Goal: Navigation & Orientation: Find specific page/section

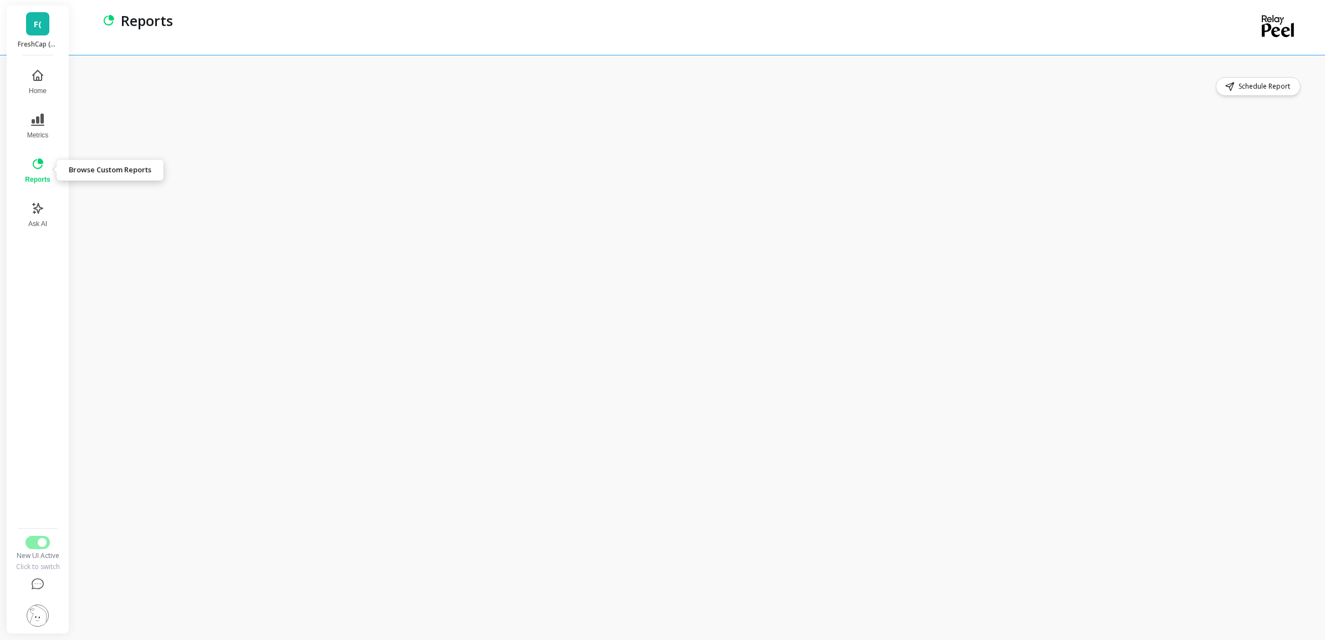
click at [32, 161] on icon at bounding box center [37, 163] width 13 height 13
click at [42, 18] on link "F(" at bounding box center [37, 23] width 23 height 23
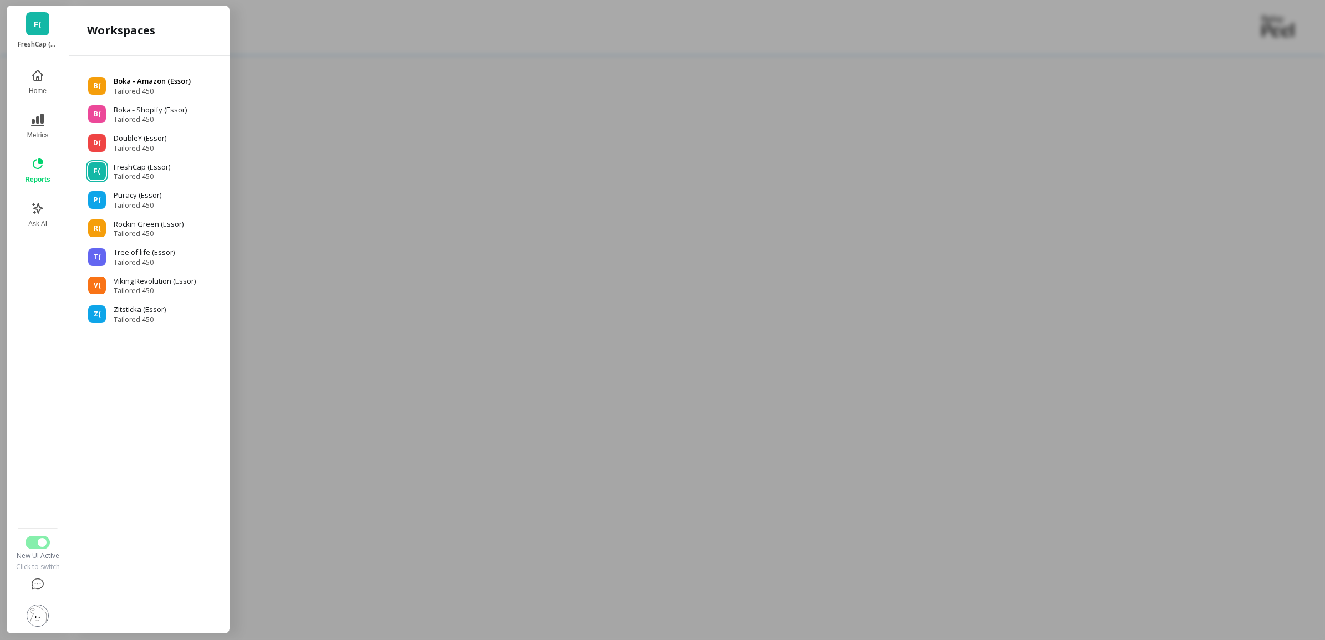
click at [122, 87] on span "Tailored 450" at bounding box center [152, 91] width 77 height 9
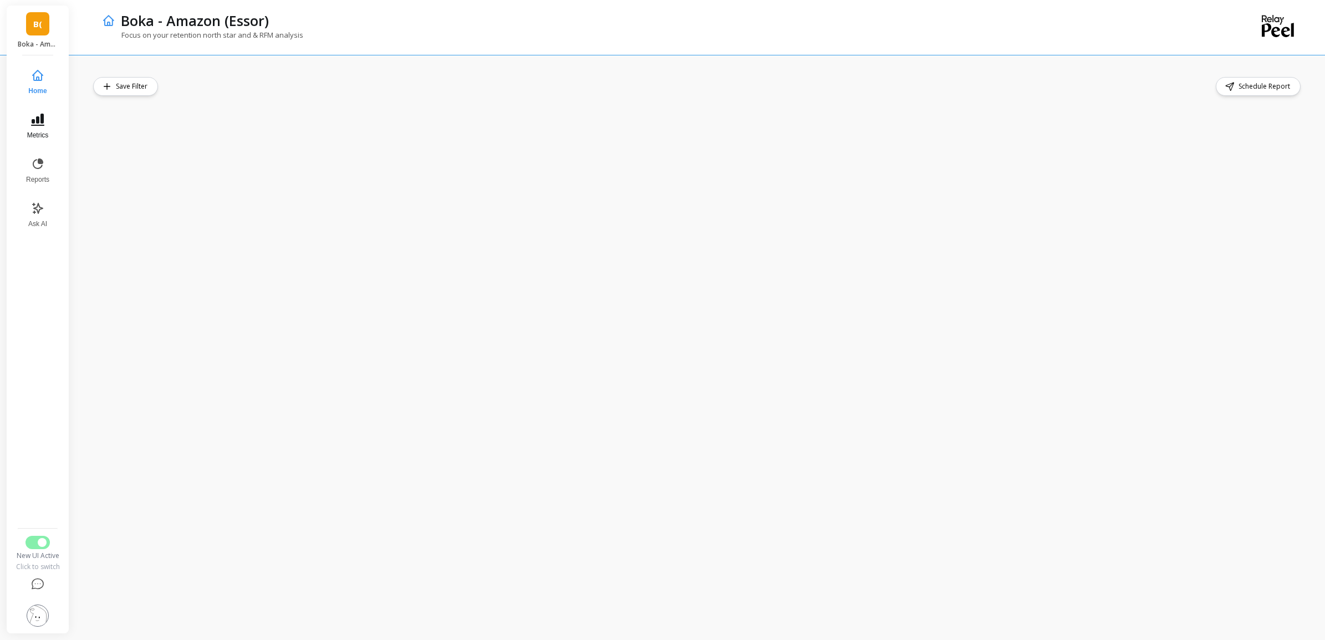
click at [27, 123] on button "Metrics" at bounding box center [37, 126] width 37 height 40
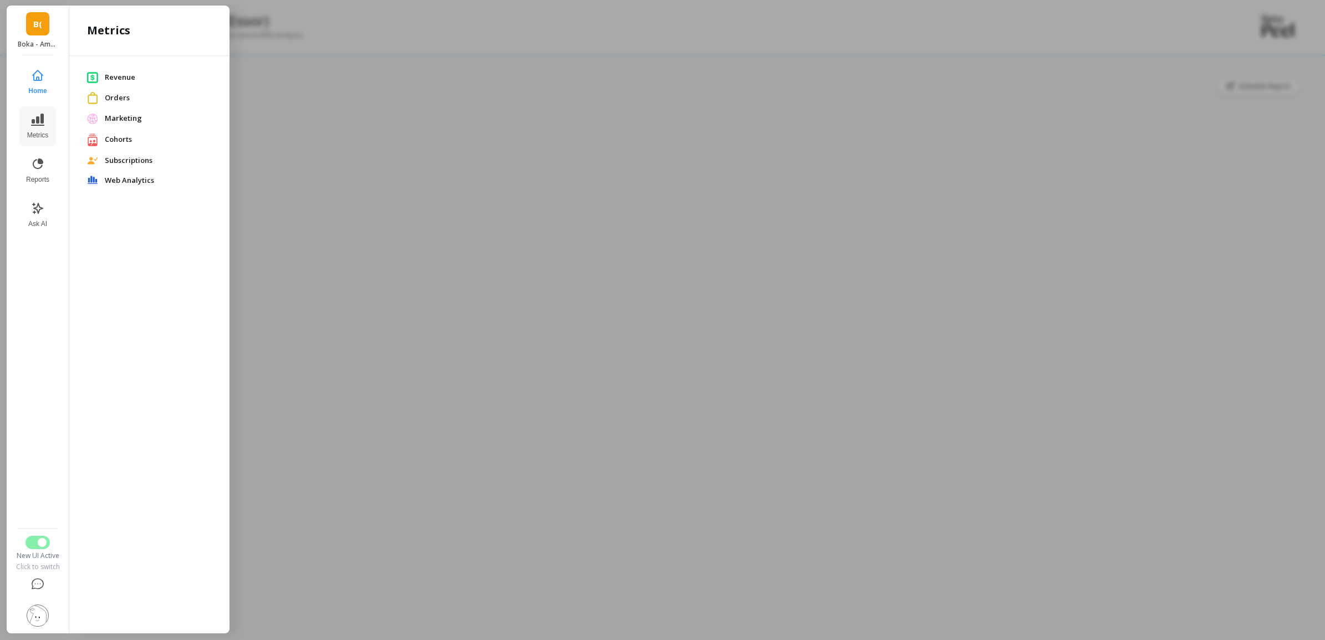
click at [116, 135] on span "Cohorts" at bounding box center [158, 139] width 107 height 11
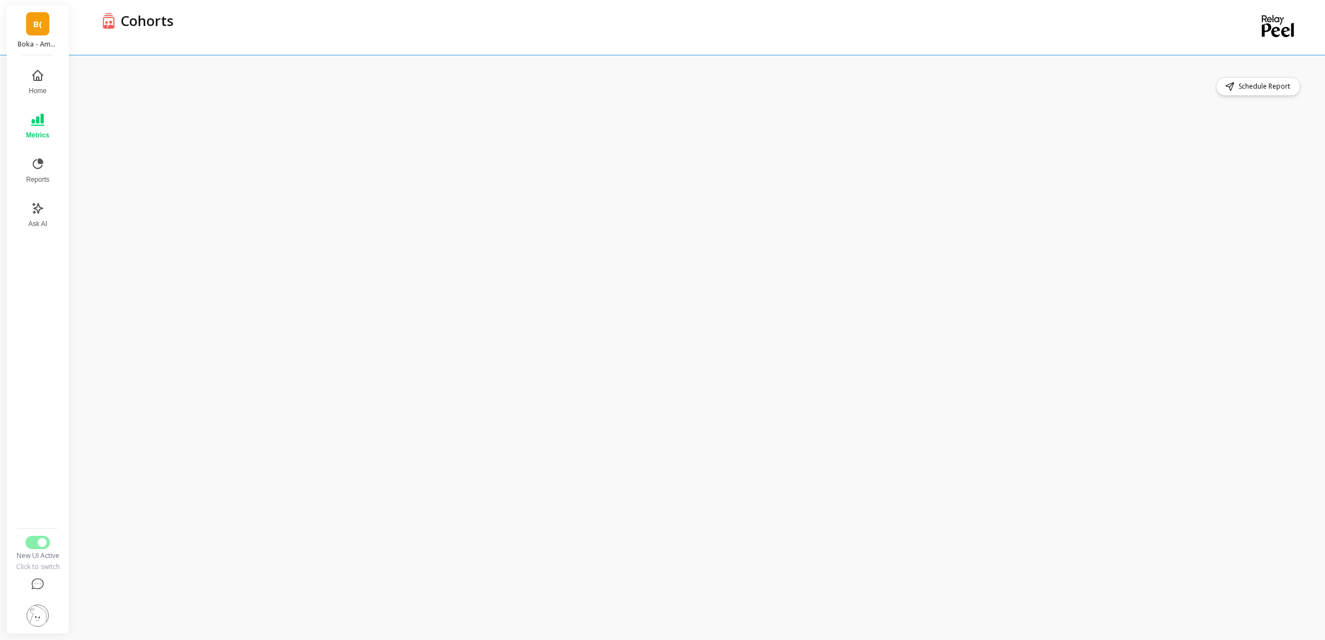
click at [46, 112] on button "Metrics" at bounding box center [37, 126] width 37 height 40
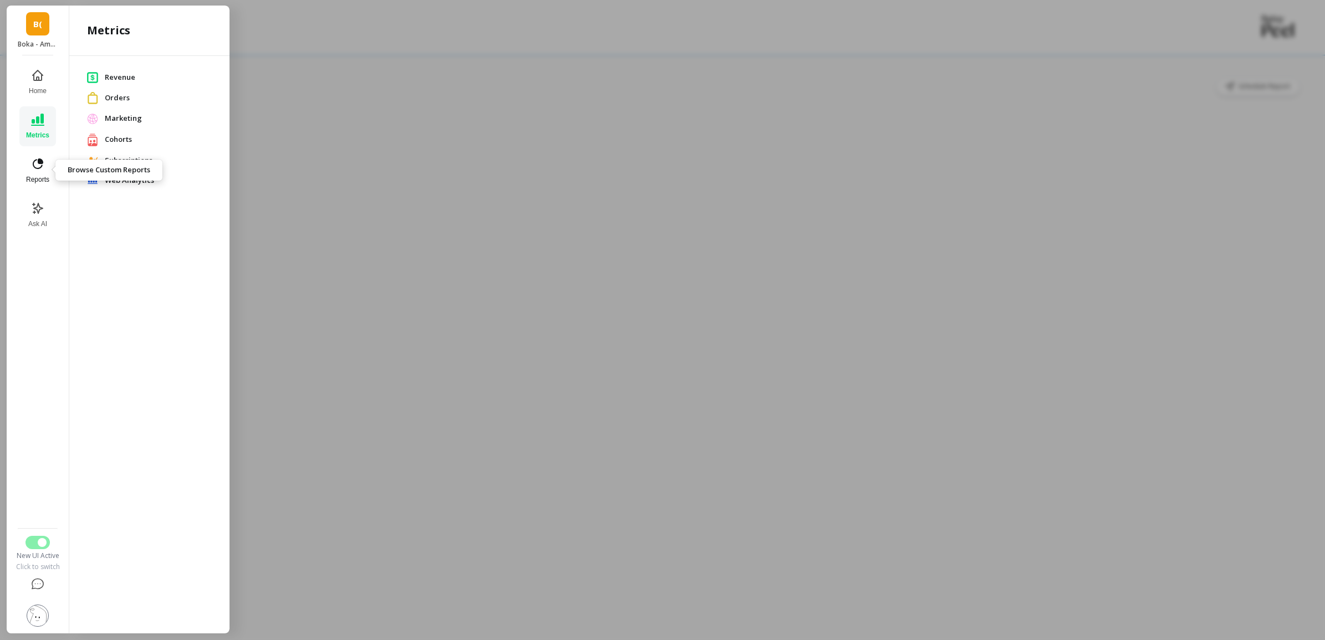
click at [42, 175] on span "Reports" at bounding box center [37, 179] width 23 height 9
